Goal: Task Accomplishment & Management: Use online tool/utility

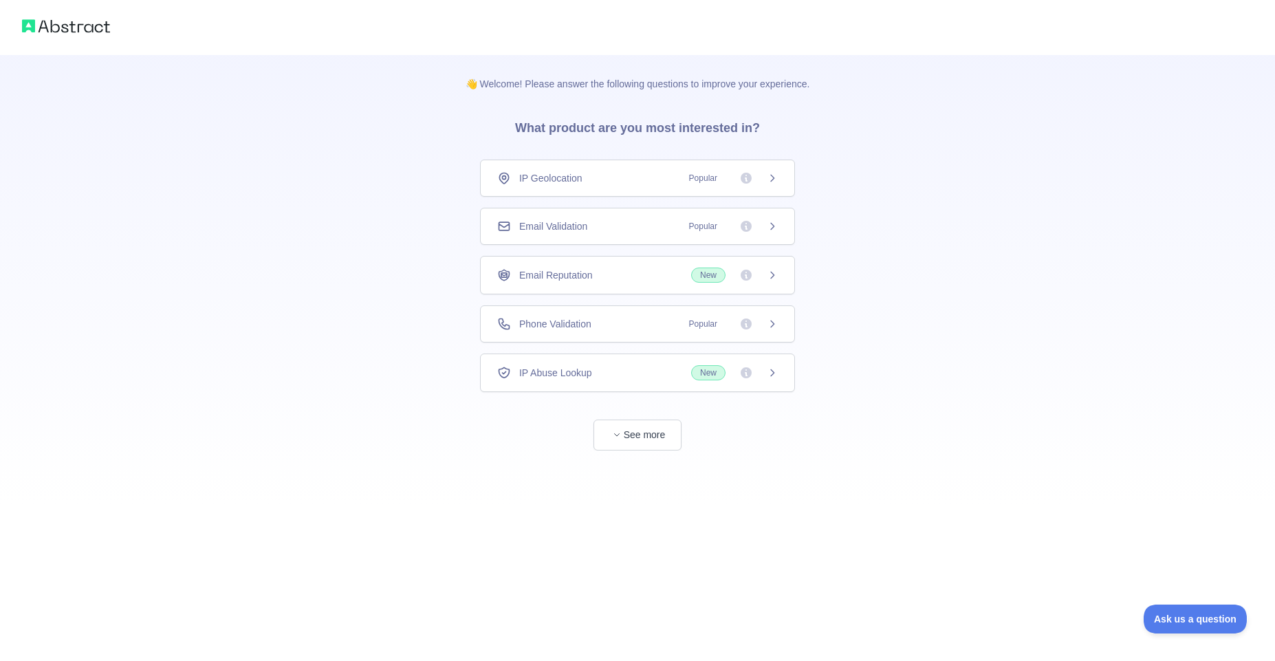
click at [767, 180] on icon at bounding box center [772, 178] width 11 height 11
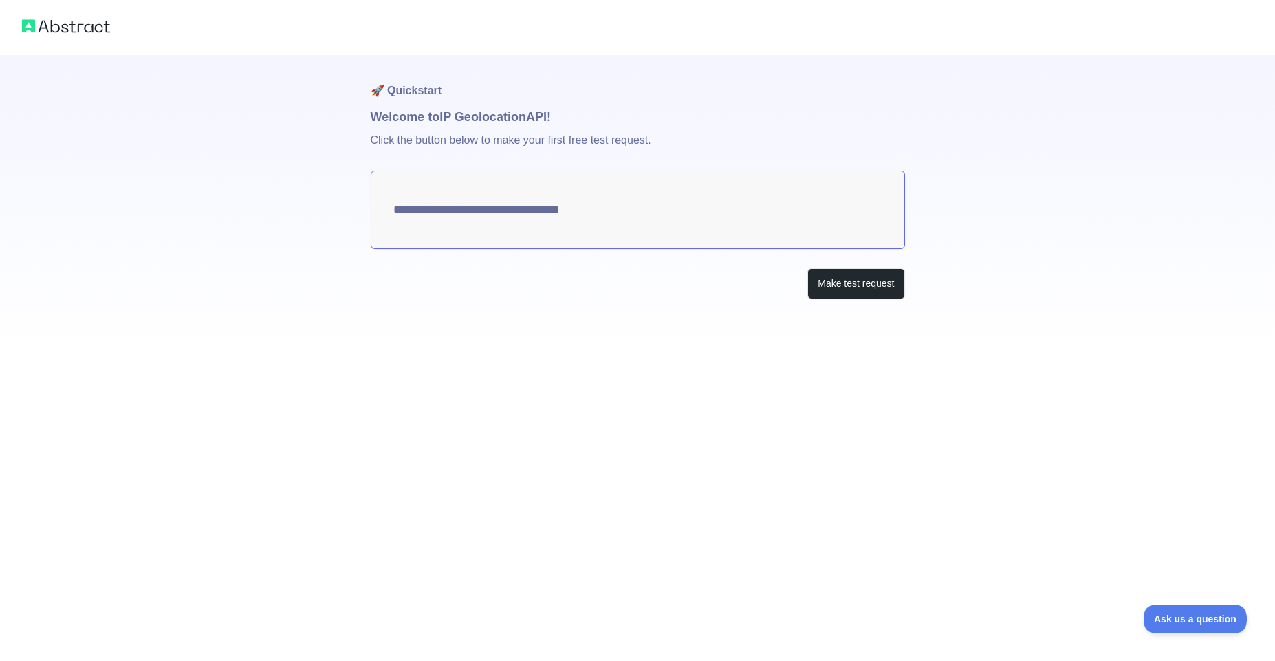
type textarea "**********"
drag, startPoint x: 391, startPoint y: 210, endPoint x: 657, endPoint y: 221, distance: 266.4
click at [657, 221] on textarea "**********" at bounding box center [638, 210] width 534 height 78
click at [837, 283] on button "Make test request" at bounding box center [855, 283] width 97 height 31
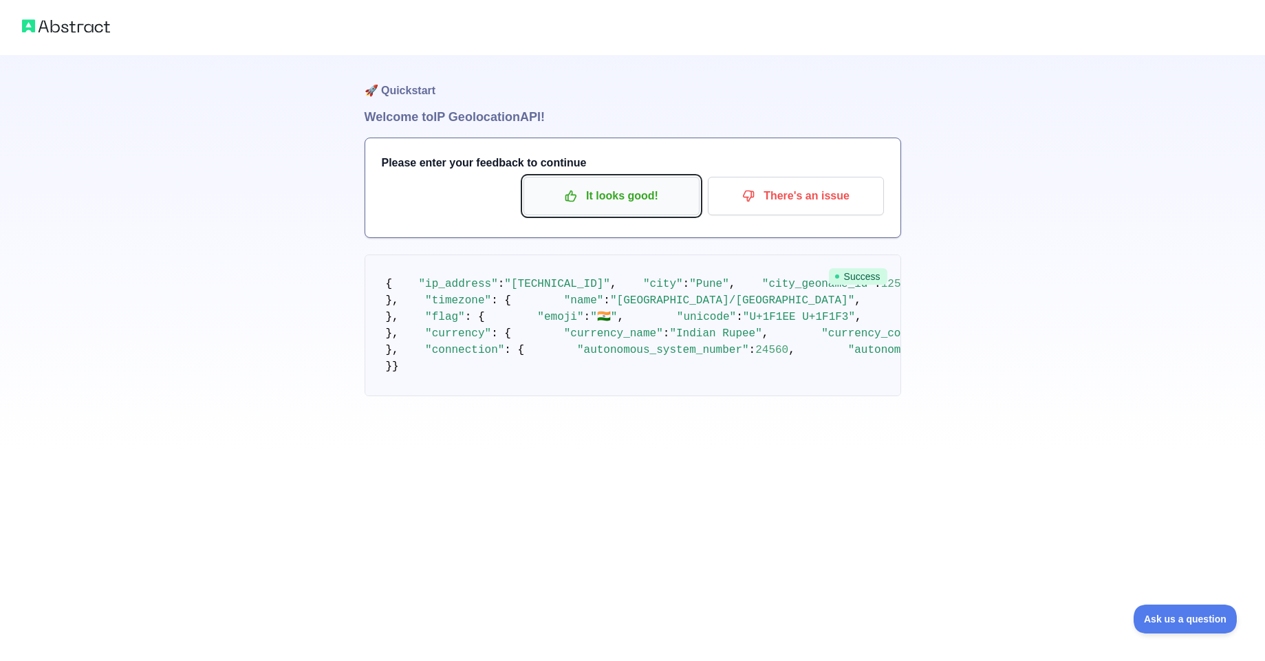
click at [662, 204] on p "It looks good!" at bounding box center [611, 195] width 155 height 23
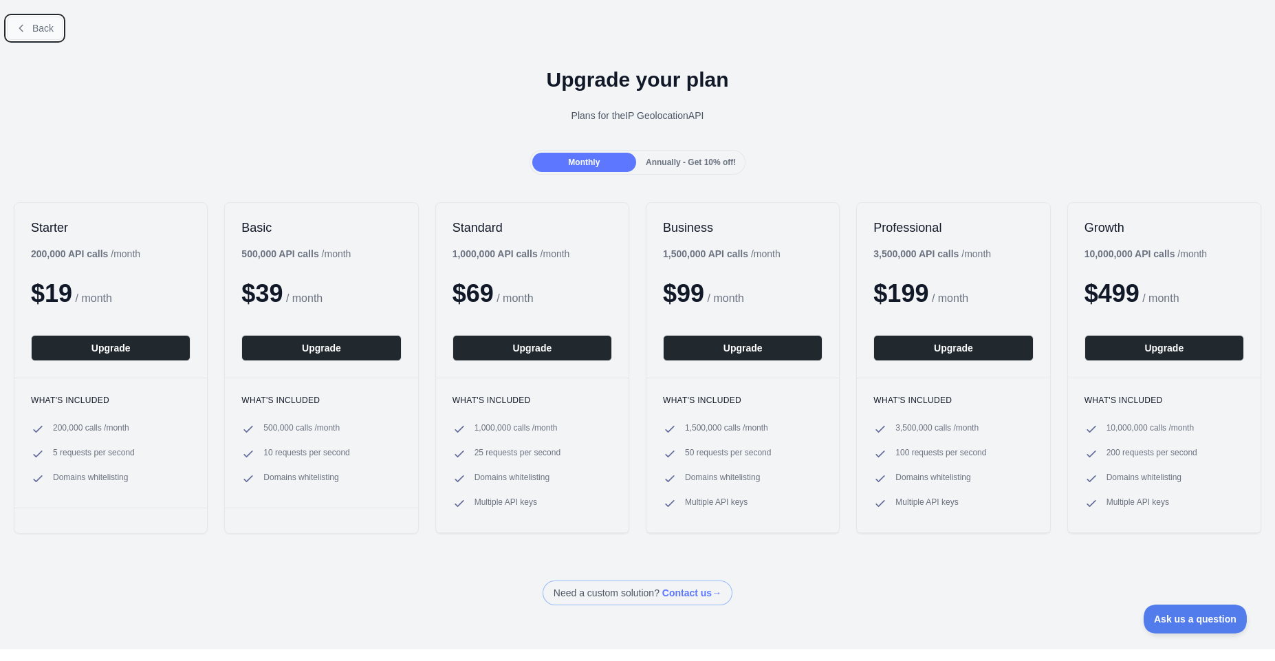
click at [17, 25] on icon at bounding box center [21, 28] width 11 height 11
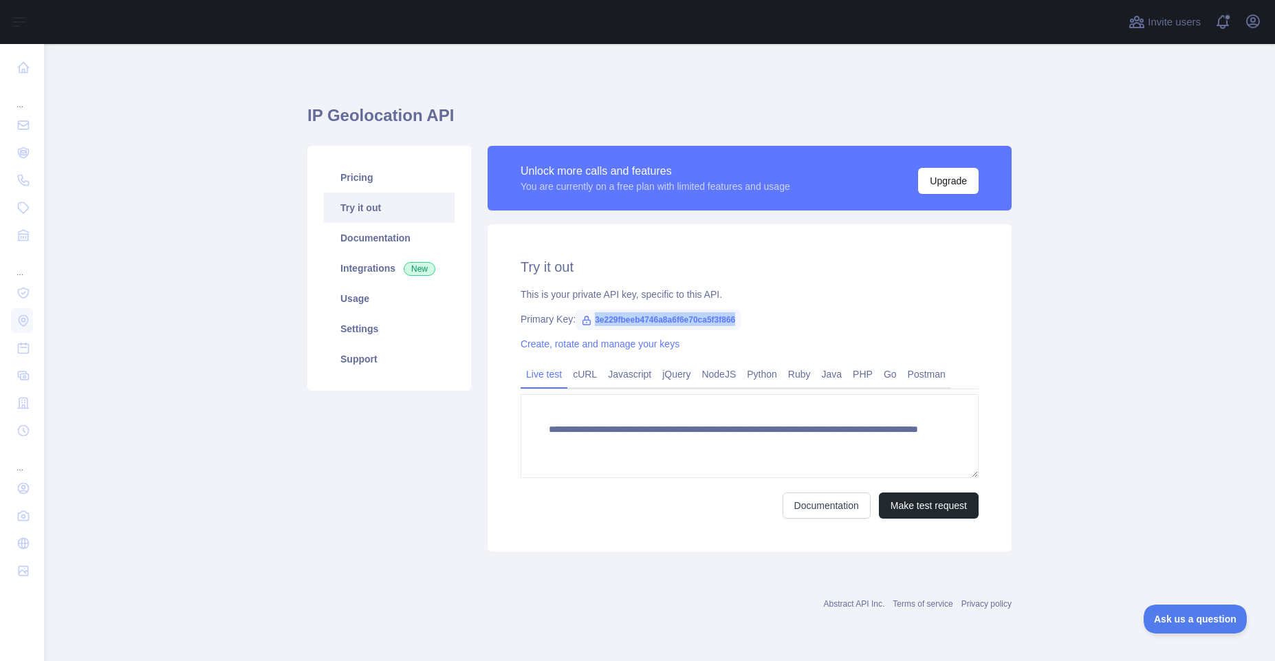
drag, startPoint x: 594, startPoint y: 318, endPoint x: 736, endPoint y: 328, distance: 142.0
click at [736, 328] on span "3e229fbeeb4746a8a6f6e70ca5f3f866" at bounding box center [658, 319] width 165 height 21
copy span "3e229fbeeb4746a8a6f6e70ca5f3f866"
click at [393, 268] on link "Integrations New" at bounding box center [389, 268] width 131 height 30
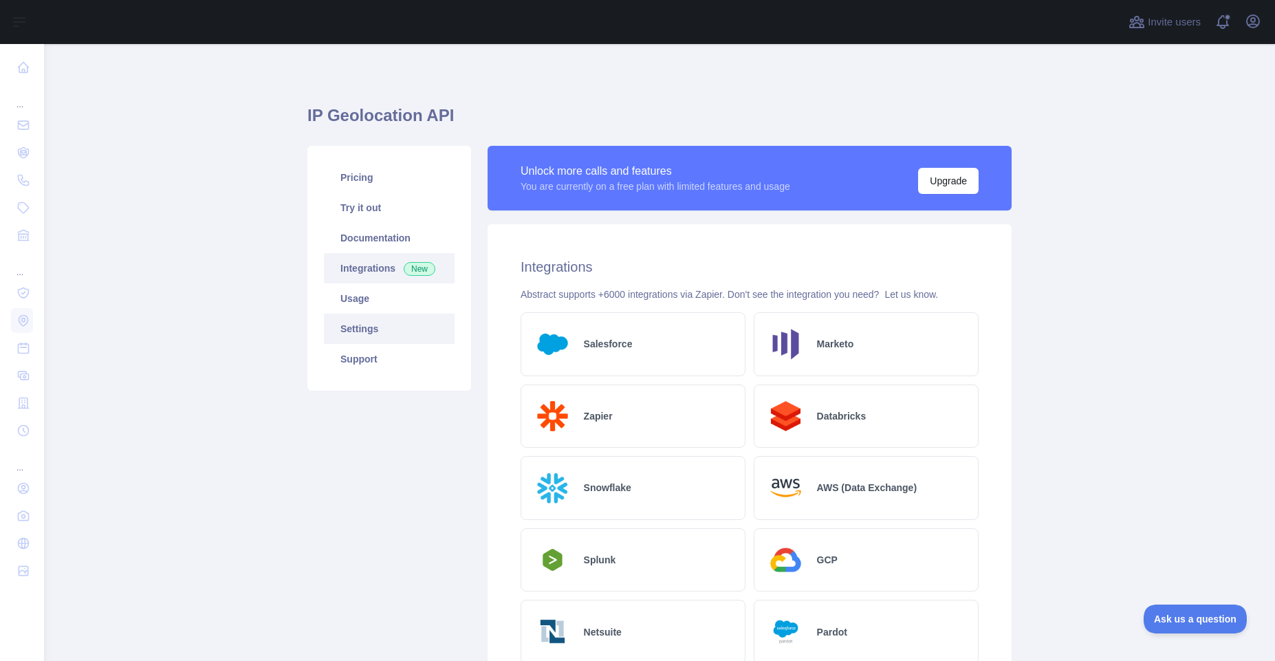
click at [387, 334] on link "Settings" at bounding box center [389, 329] width 131 height 30
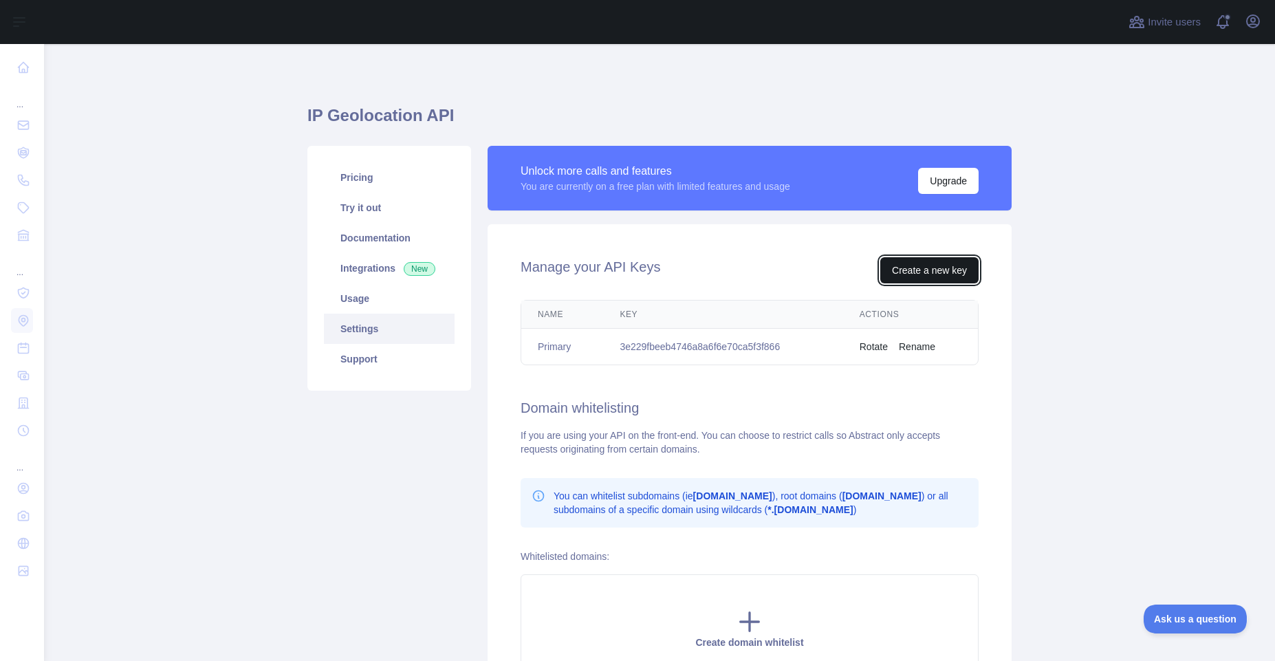
click at [910, 271] on button "Create a new key" at bounding box center [929, 270] width 98 height 26
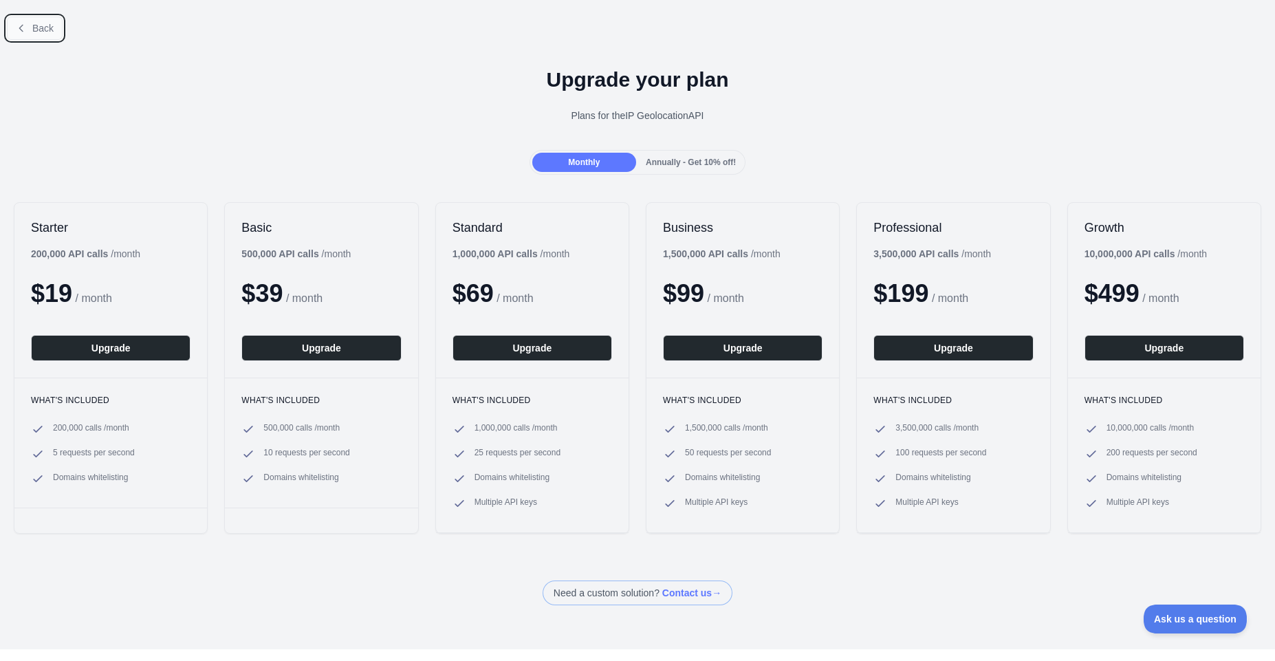
click at [41, 25] on span "Back" at bounding box center [42, 28] width 21 height 11
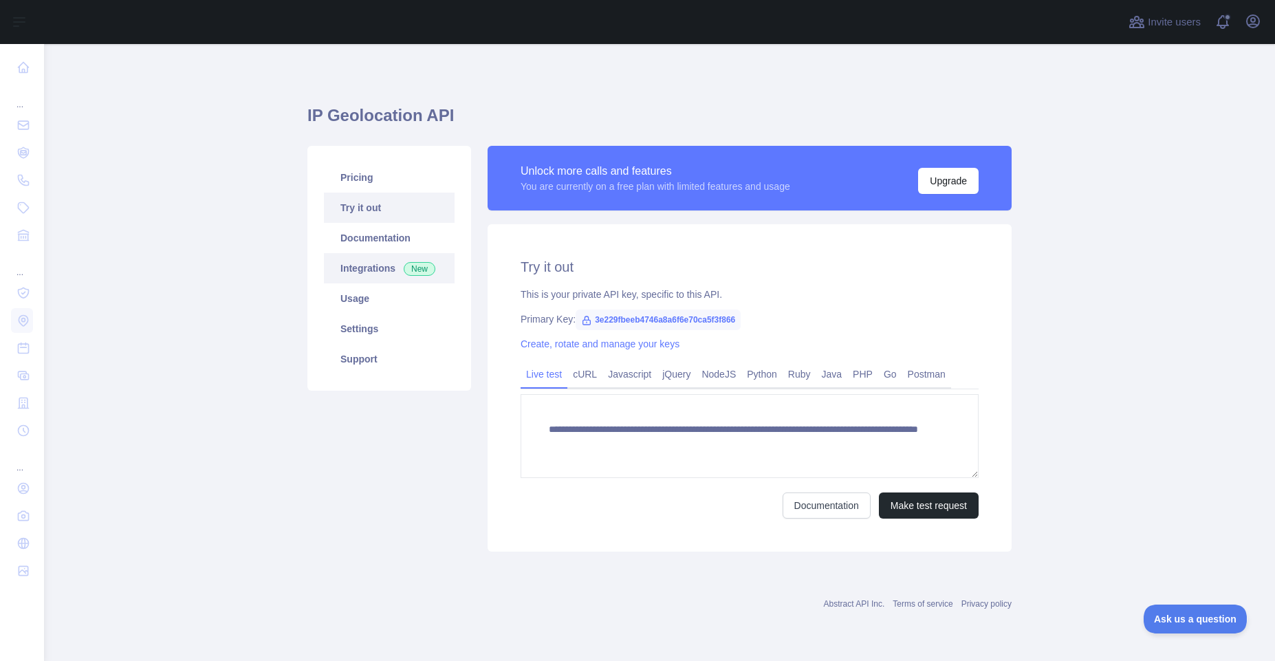
click at [400, 277] on link "Integrations New" at bounding box center [389, 268] width 131 height 30
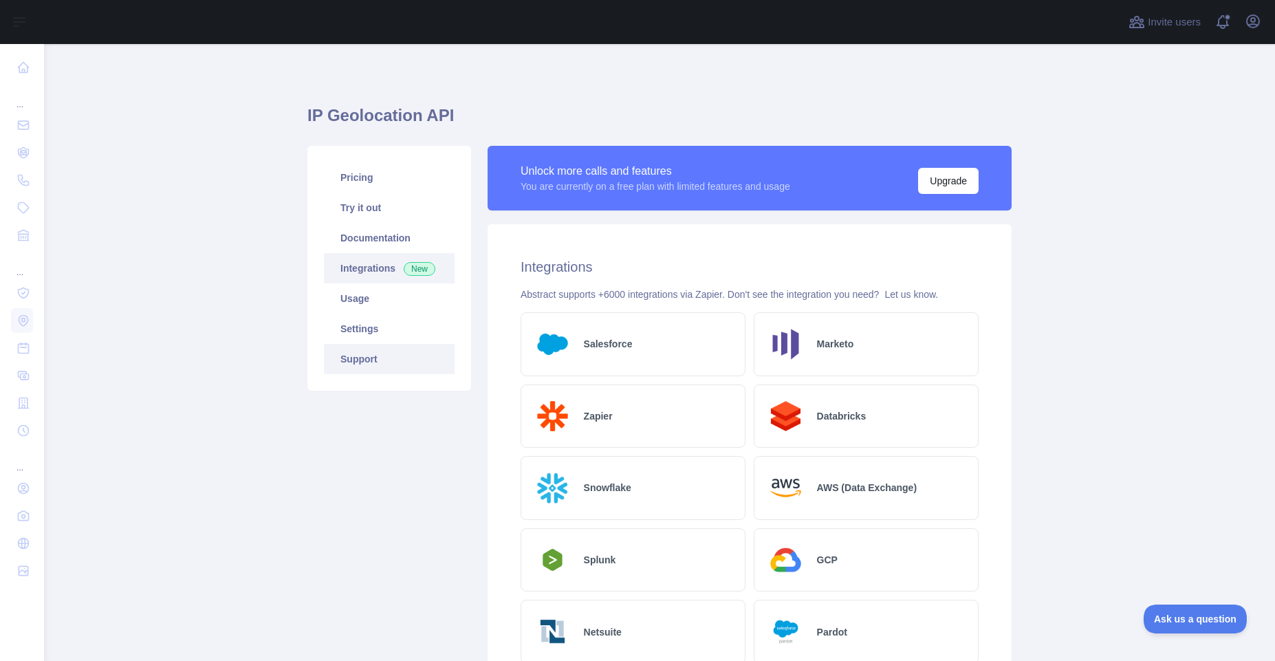
click at [375, 360] on link "Support" at bounding box center [389, 359] width 131 height 30
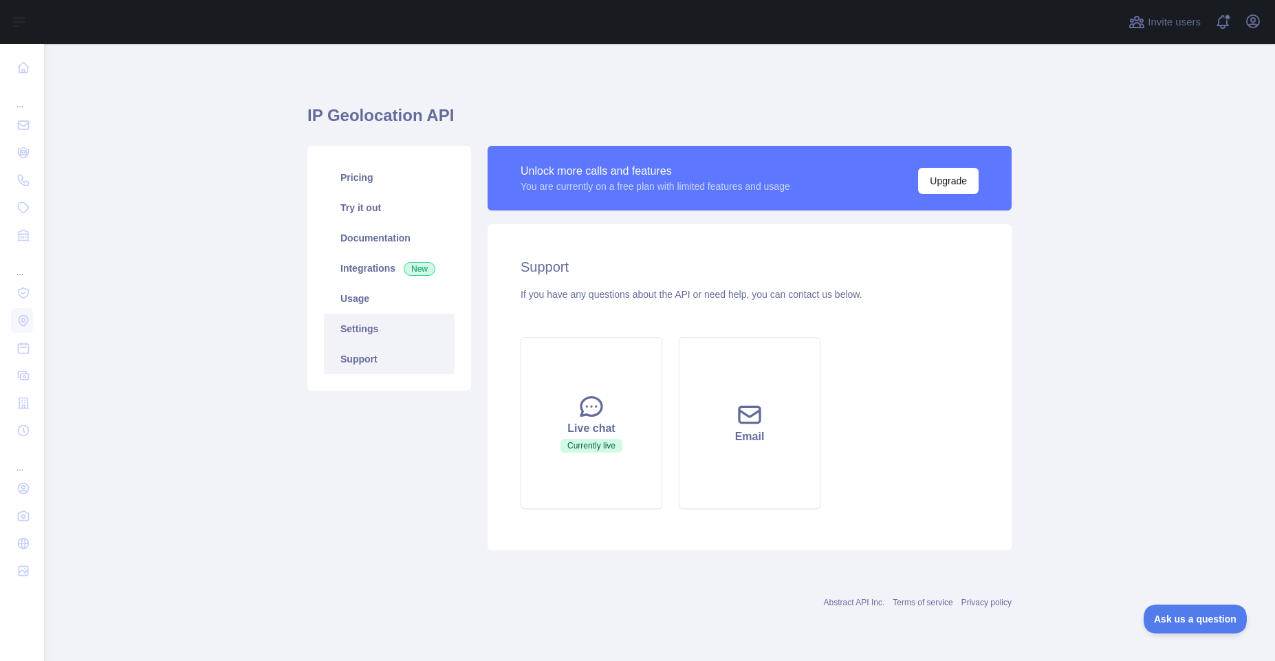
click at [386, 339] on link "Settings" at bounding box center [389, 329] width 131 height 30
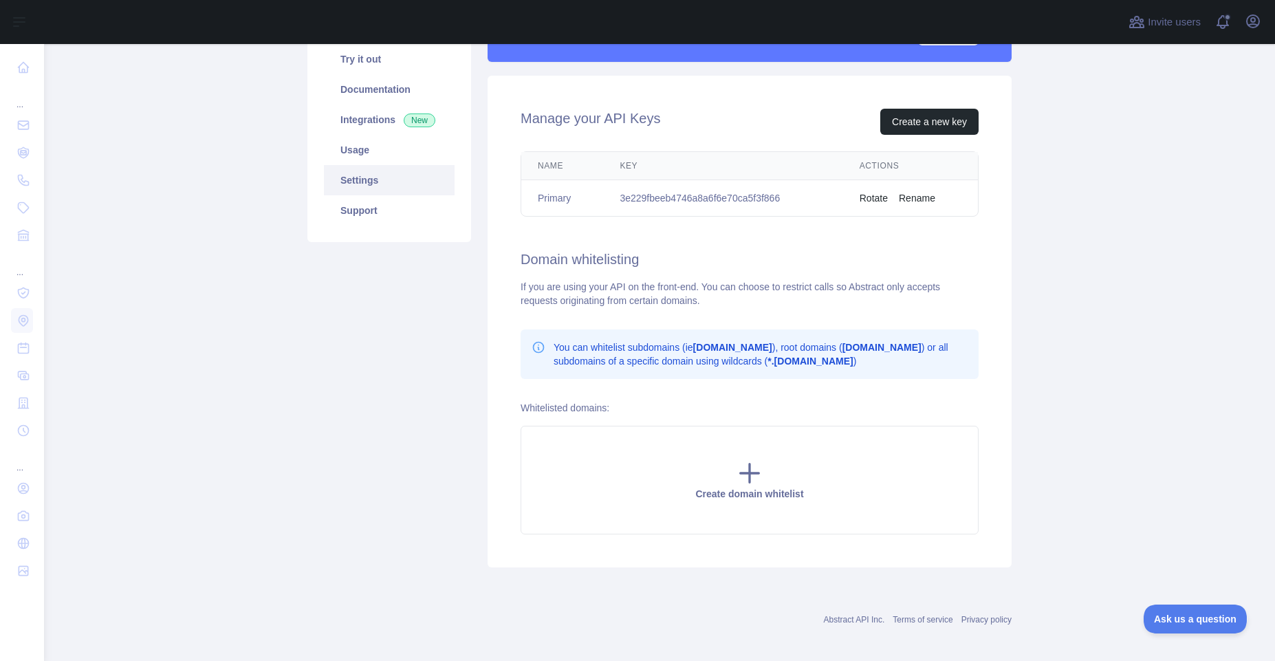
scroll to position [157, 0]
